Goal: Navigation & Orientation: Find specific page/section

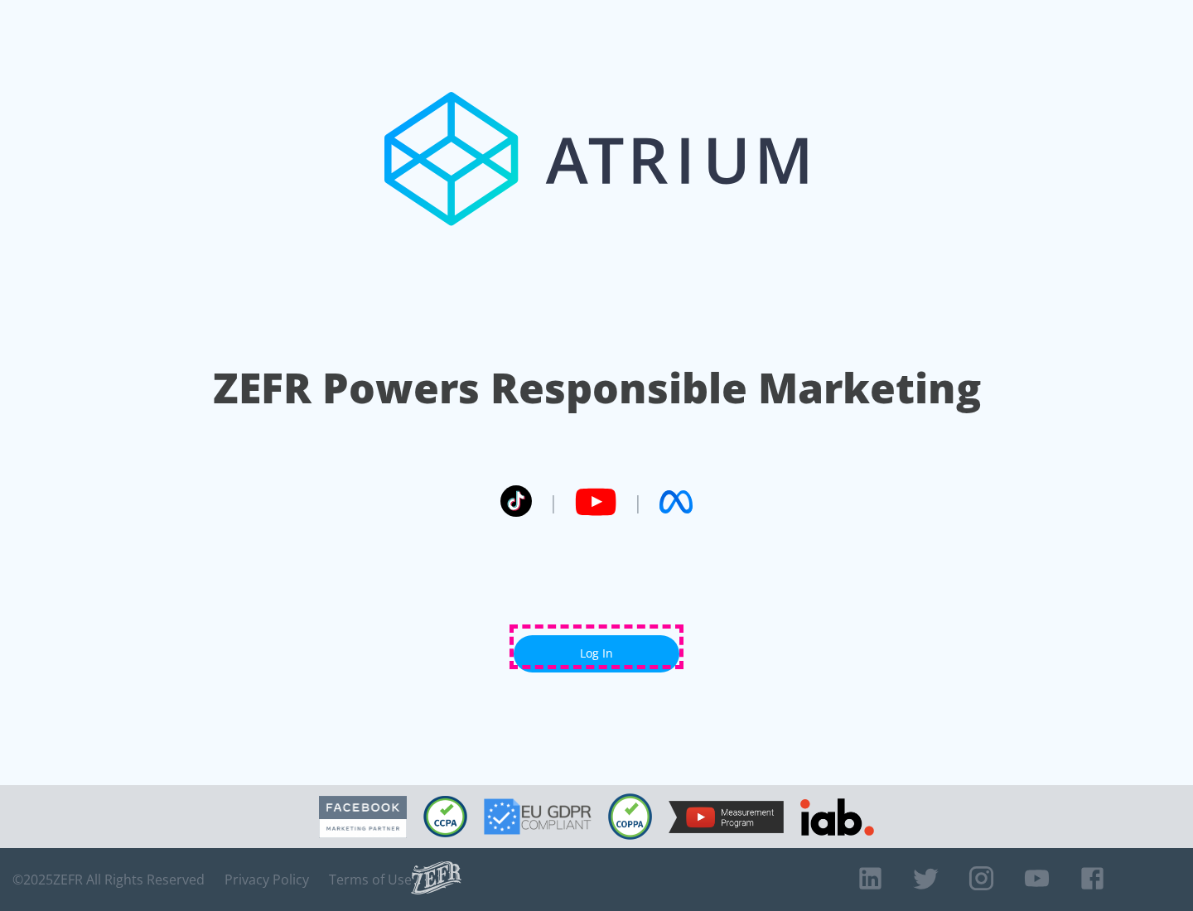
click at [597, 647] on link "Log In" at bounding box center [597, 653] width 166 height 37
